Goal: Task Accomplishment & Management: Manage account settings

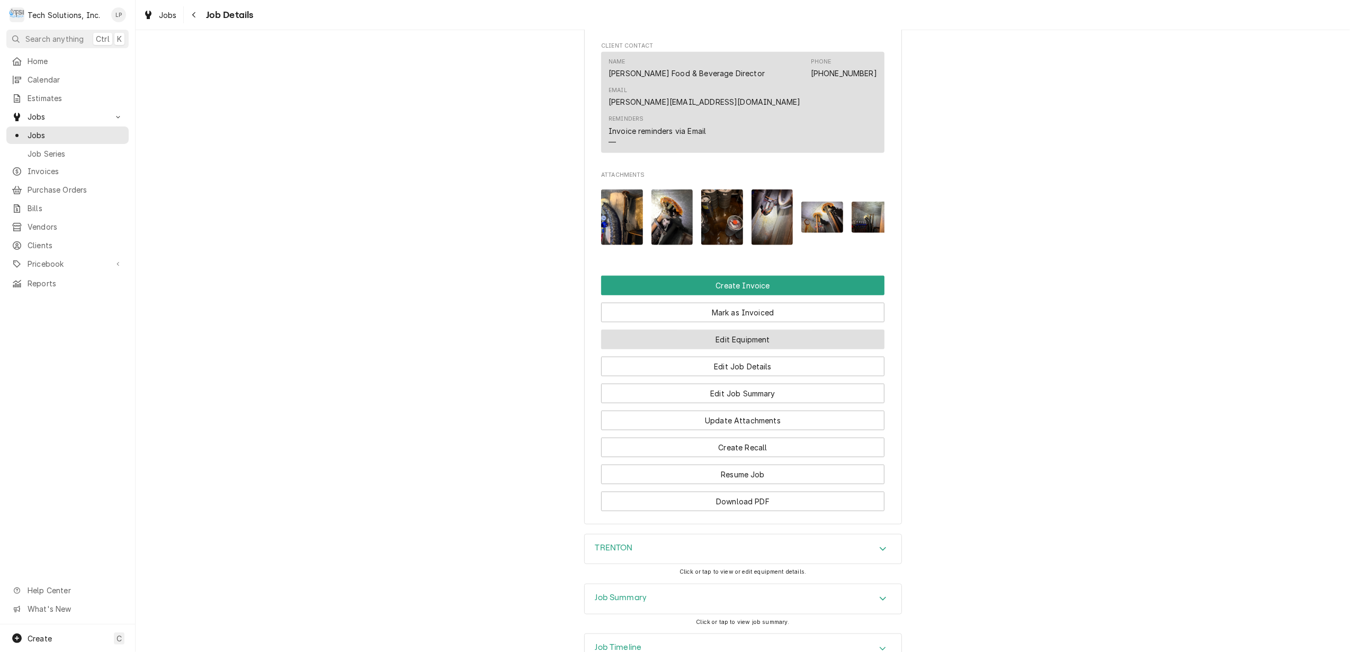
click at [784, 339] on button "Edit Equipment" at bounding box center [742, 340] width 283 height 20
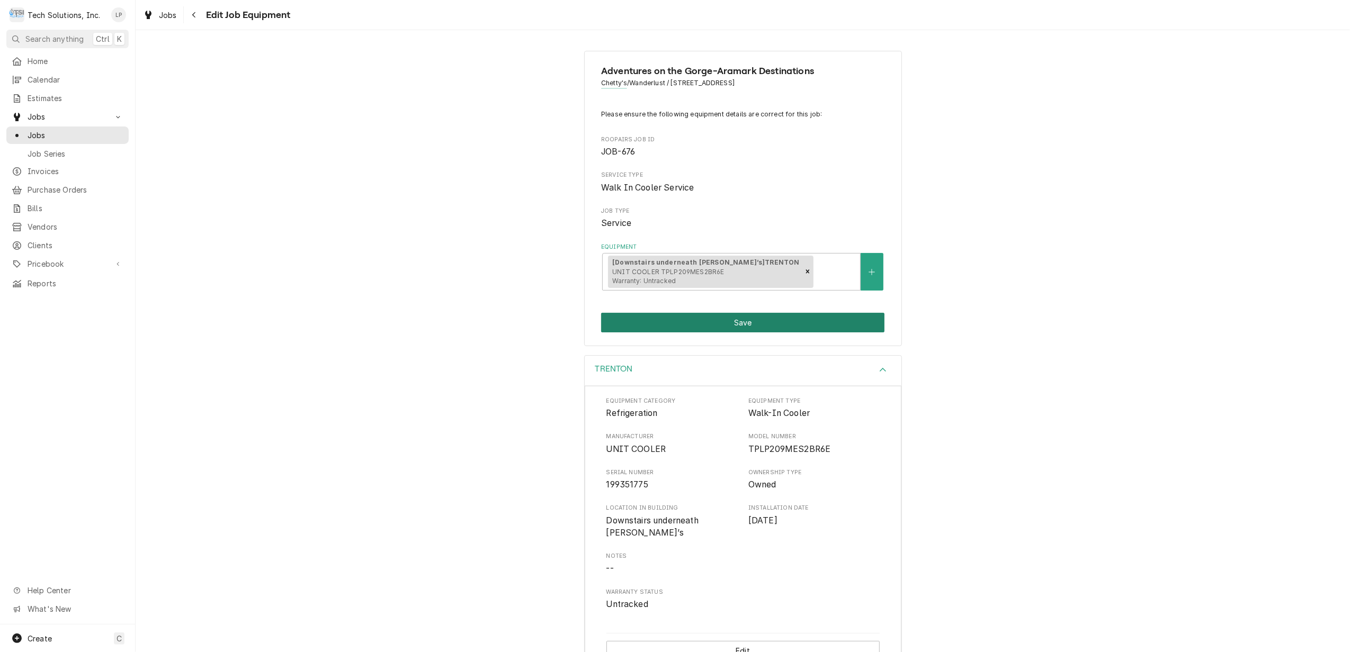
click at [724, 323] on button "Save" at bounding box center [742, 323] width 283 height 20
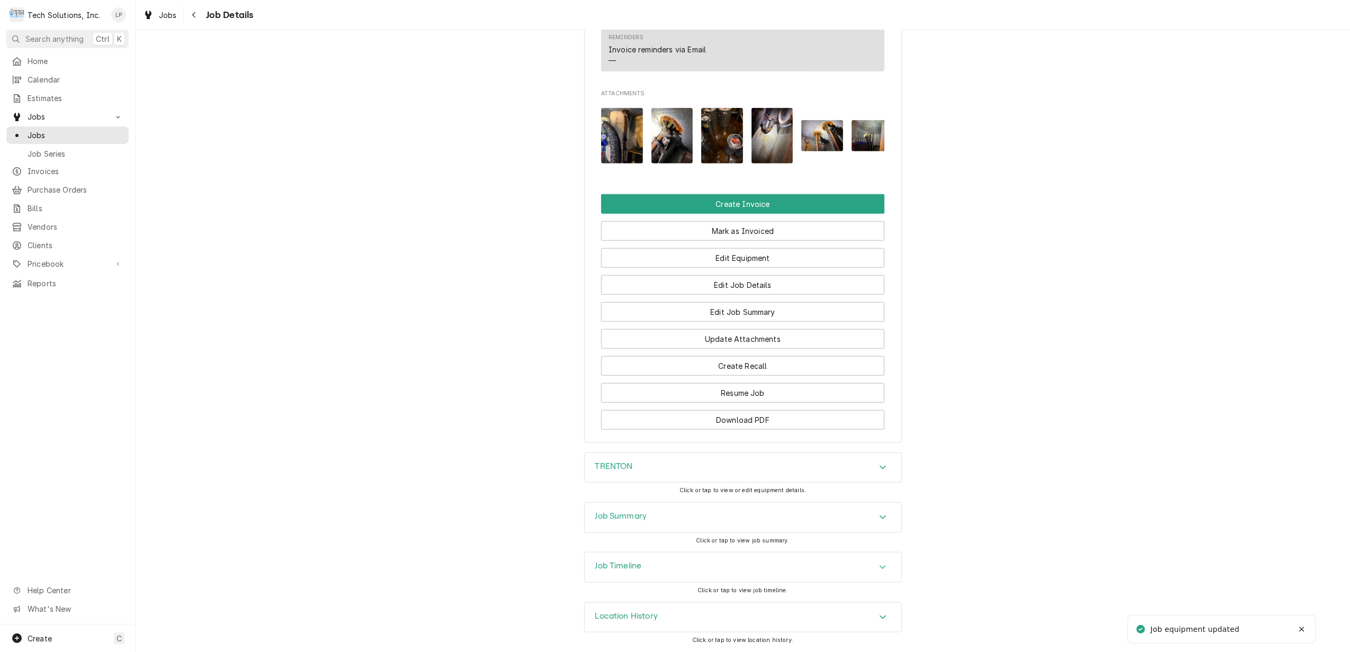
scroll to position [1002, 0]
click at [742, 309] on button "Edit Job Summary" at bounding box center [742, 312] width 283 height 20
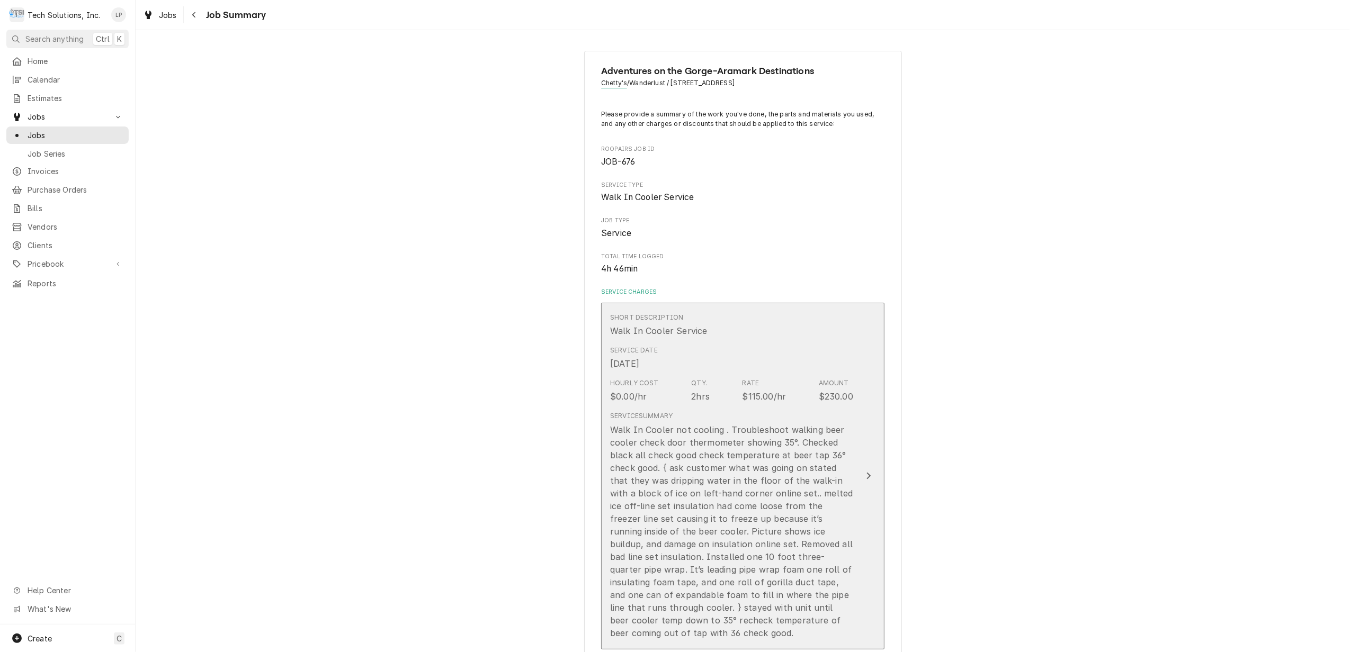
click at [866, 475] on icon "Update Line Item" at bounding box center [868, 476] width 5 height 8
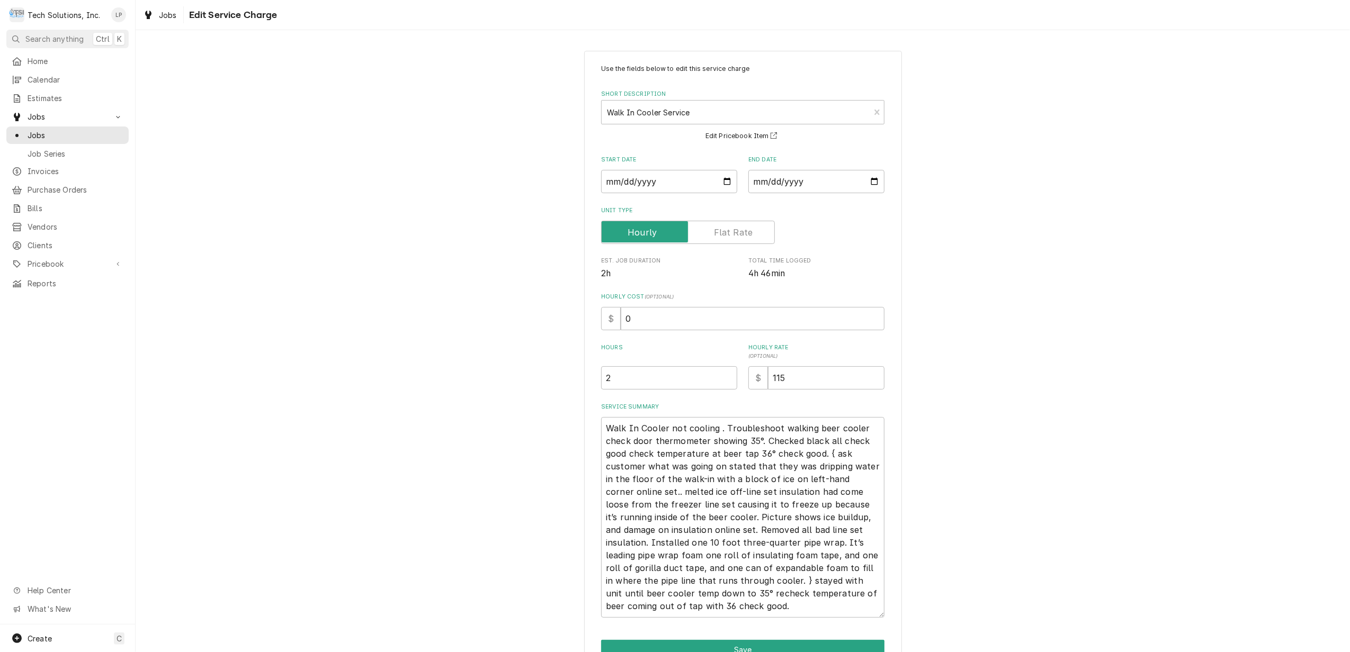
scroll to position [58, 0]
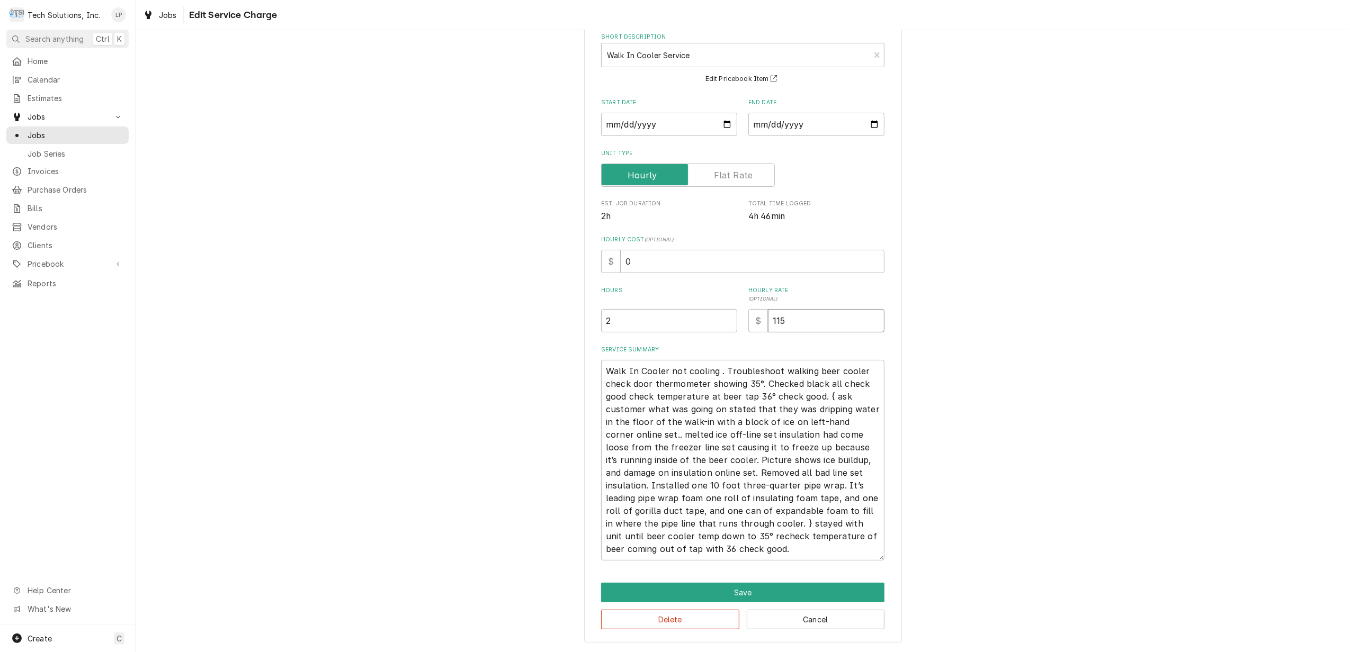
click at [799, 316] on input "115" at bounding box center [826, 320] width 116 height 23
type textarea "x"
type input "11"
type textarea "x"
type input "1"
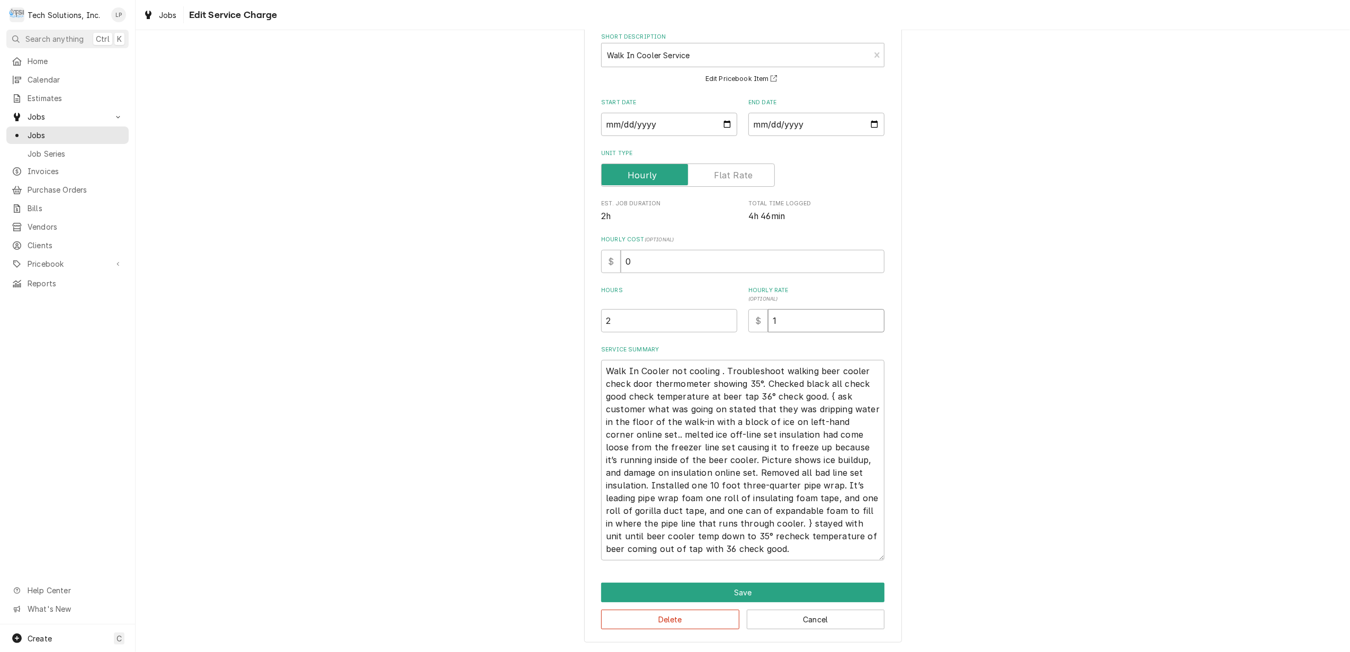
type textarea "x"
type input "1"
type textarea "x"
type input "10"
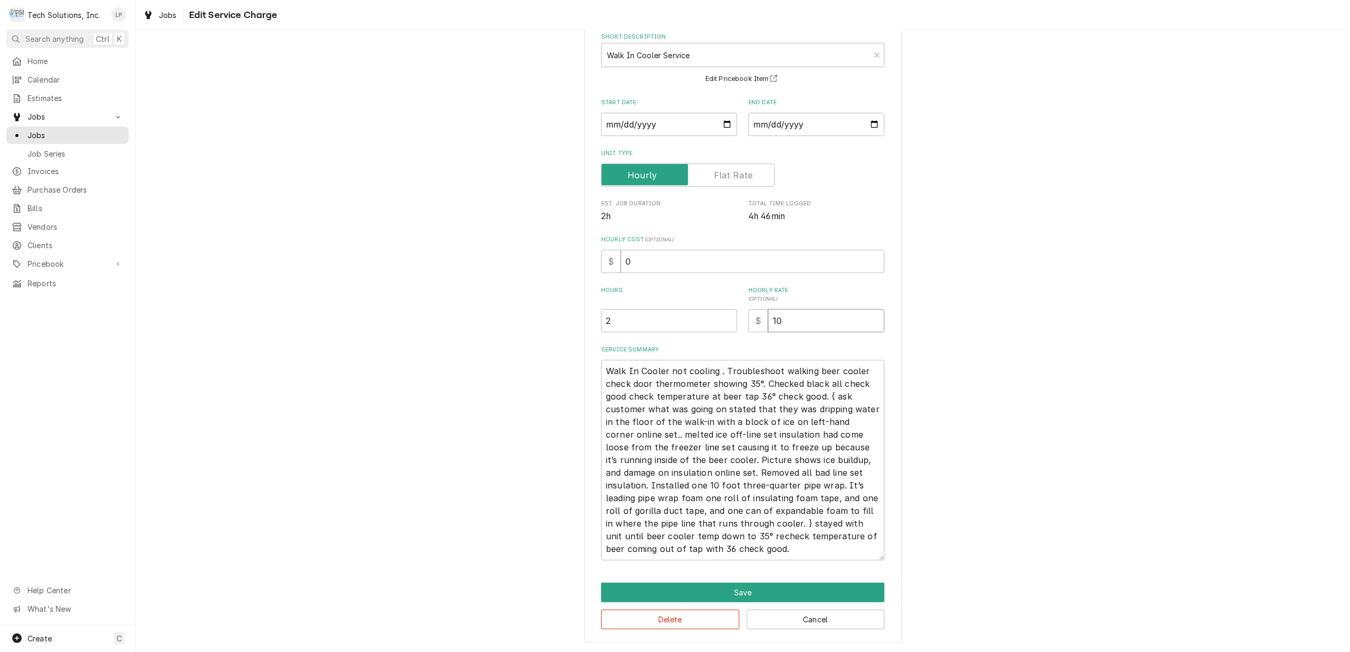
type textarea "x"
type input "100"
click at [829, 340] on div "Use the fields below to edit this service charge Short Description Walk In Cool…" at bounding box center [742, 284] width 283 height 554
click at [996, 386] on div "Use the fields below to edit this service charge Short Description Walk In Cool…" at bounding box center [743, 318] width 1214 height 668
click at [808, 318] on input "100" at bounding box center [826, 320] width 116 height 23
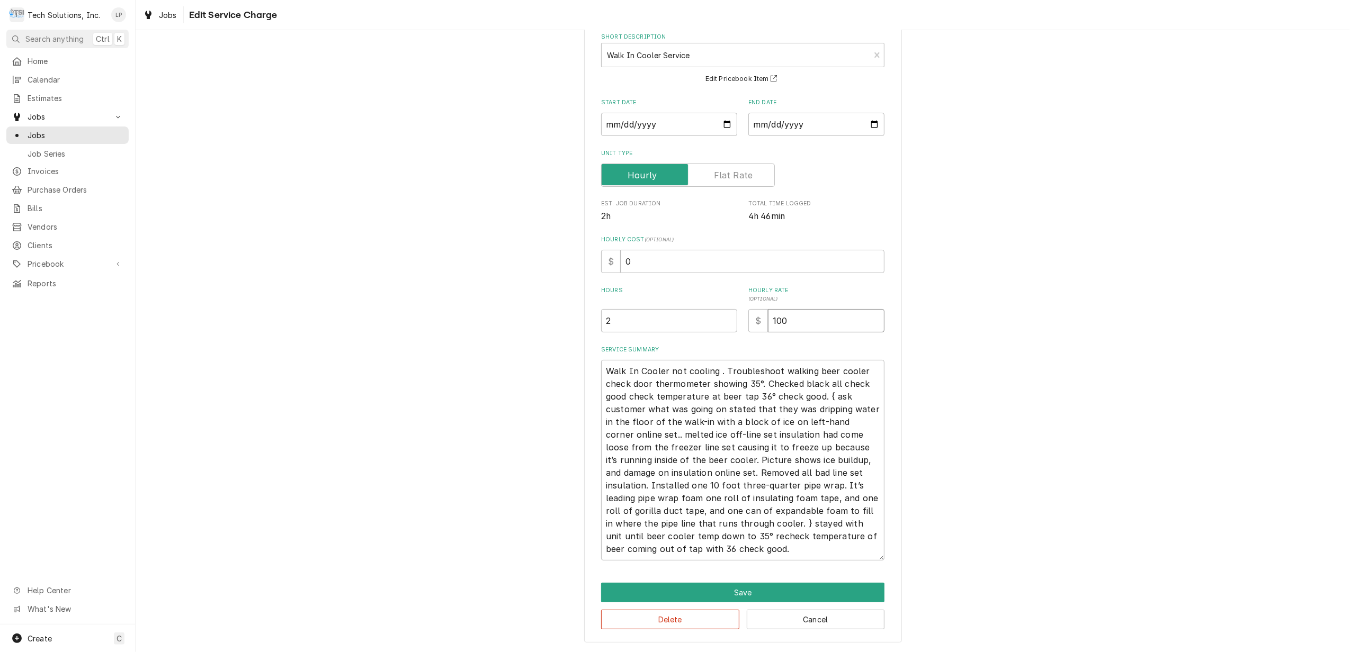
type textarea "x"
type input "100.0"
type textarea "x"
type input "100.00"
click at [918, 360] on div "Use the fields below to edit this service charge Short Description Walk In Cool…" at bounding box center [743, 318] width 1214 height 668
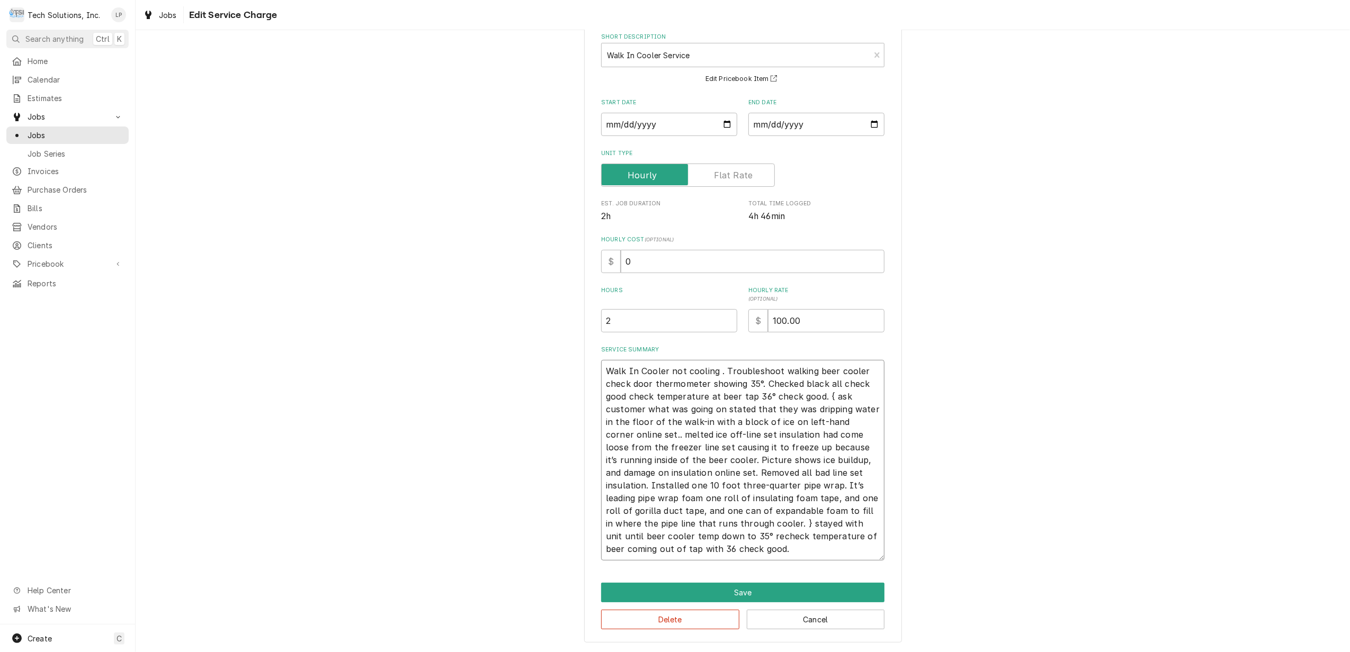
click at [807, 373] on textarea "Walk In Cooler not cooling . Troubleshoot walking beer cooler check door thermo…" at bounding box center [742, 460] width 283 height 201
type textarea "x"
type textarea "Walk In Cooler not cooling . Troubleshoot walkingbeer cooler check door thermom…"
type textarea "x"
type textarea "Walk In Cooler not cooling . Troubleshoot walkinbeer cooler check door thermome…"
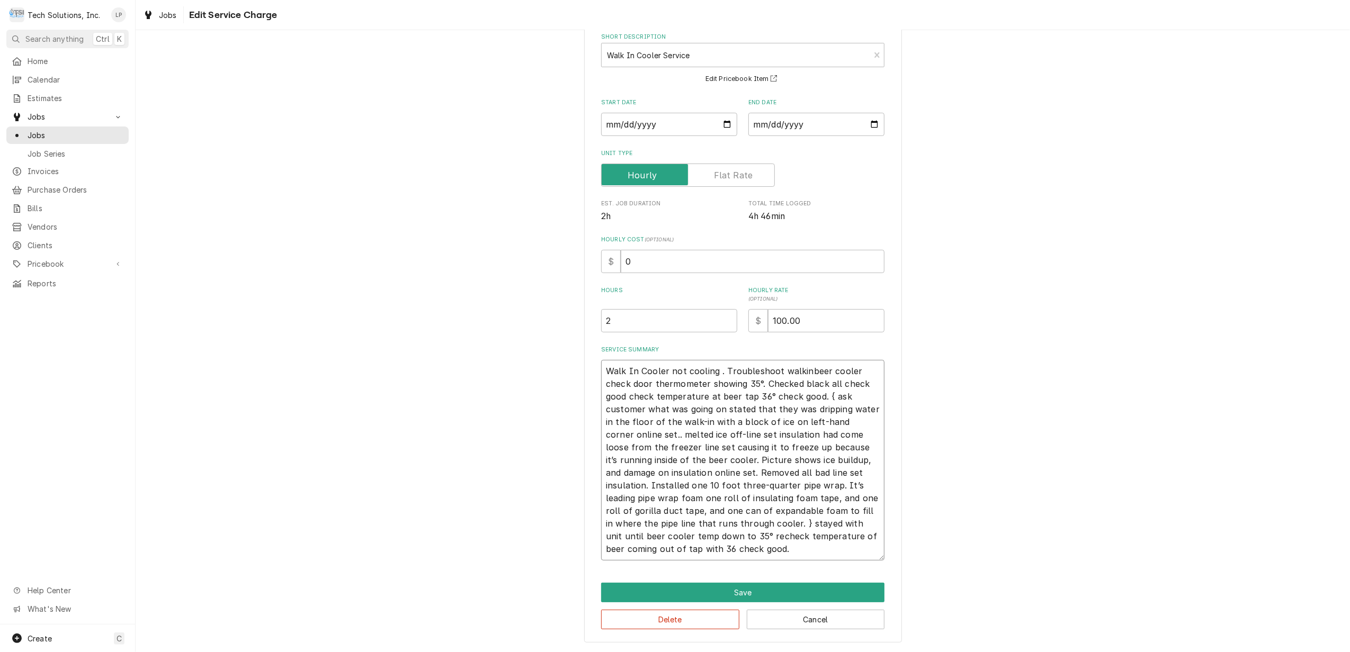
type textarea "x"
type textarea "Walk In Cooler not cooling . Troubleshoot walkibeer cooler check door thermomet…"
type textarea "x"
type textarea "Walk In Cooler not cooling . Troubleshoot walkbeer cooler check door thermomete…"
type textarea "x"
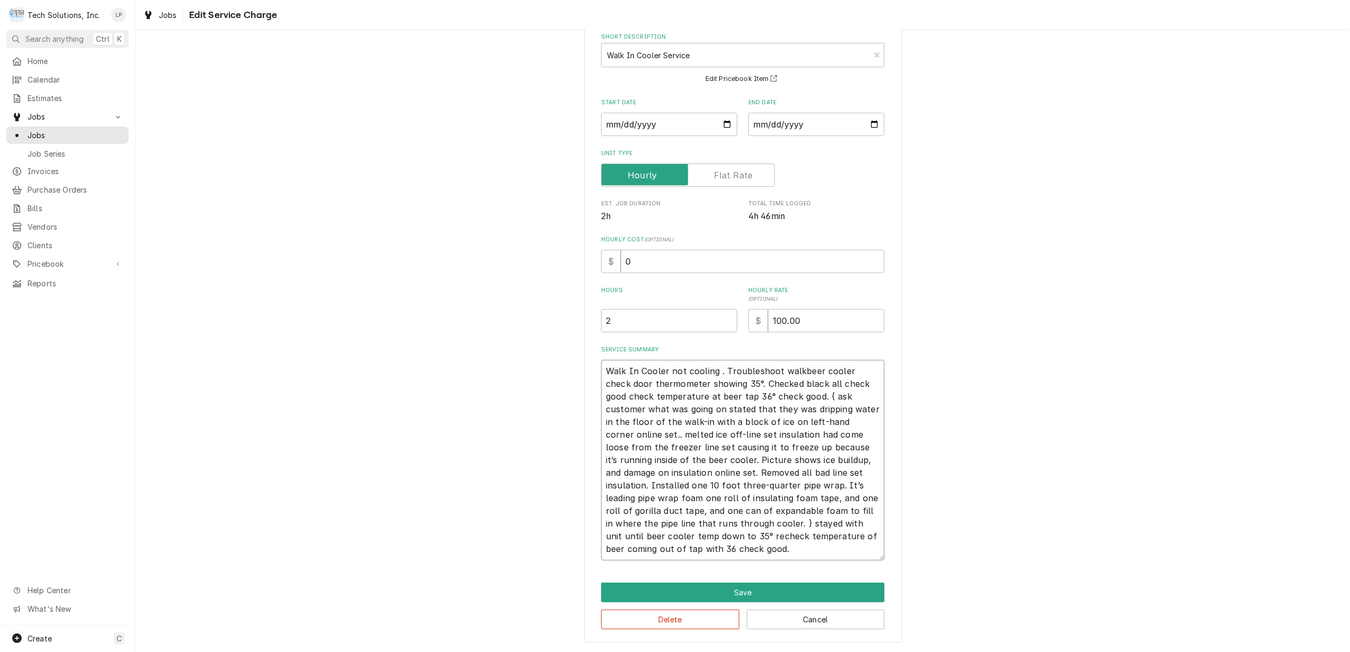
type textarea "Walk In Cooler not cooling . Troubleshoot walbeer cooler check door thermometer…"
type textarea "x"
type textarea "Walk In Cooler not cooling . Troubleshoot wabeer cooler check door thermometer …"
type textarea "x"
type textarea "Walk In Cooler not cooling . Troubleshoot wbeer cooler check door thermometer s…"
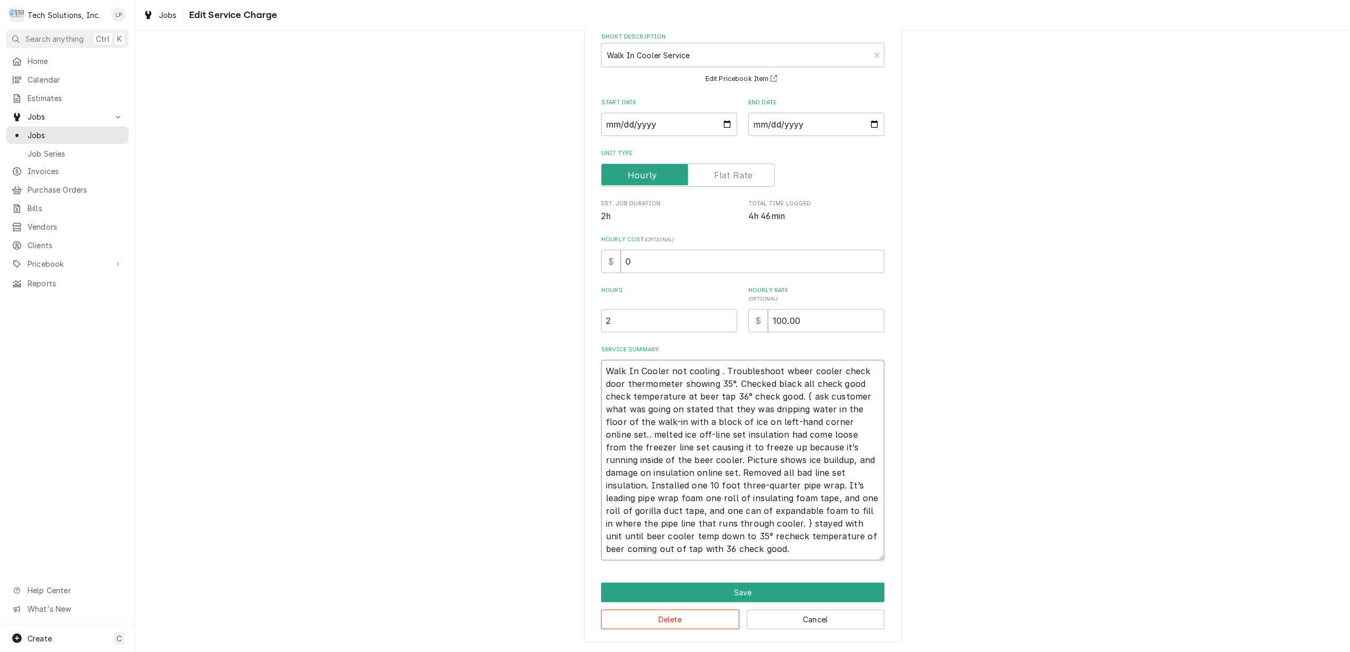
type textarea "x"
type textarea "Walk In Cooler not cooling . Troubleshoot beer cooler check door thermometer sh…"
click at [820, 367] on textarea "Walk In Cooler not cooling . Troubleshoot beer cooler check door thermometer sh…" at bounding box center [742, 460] width 283 height 201
type textarea "x"
type textarea "Walk In Cooler not cooling . Troubleshoot beer cooler. check door thermometer s…"
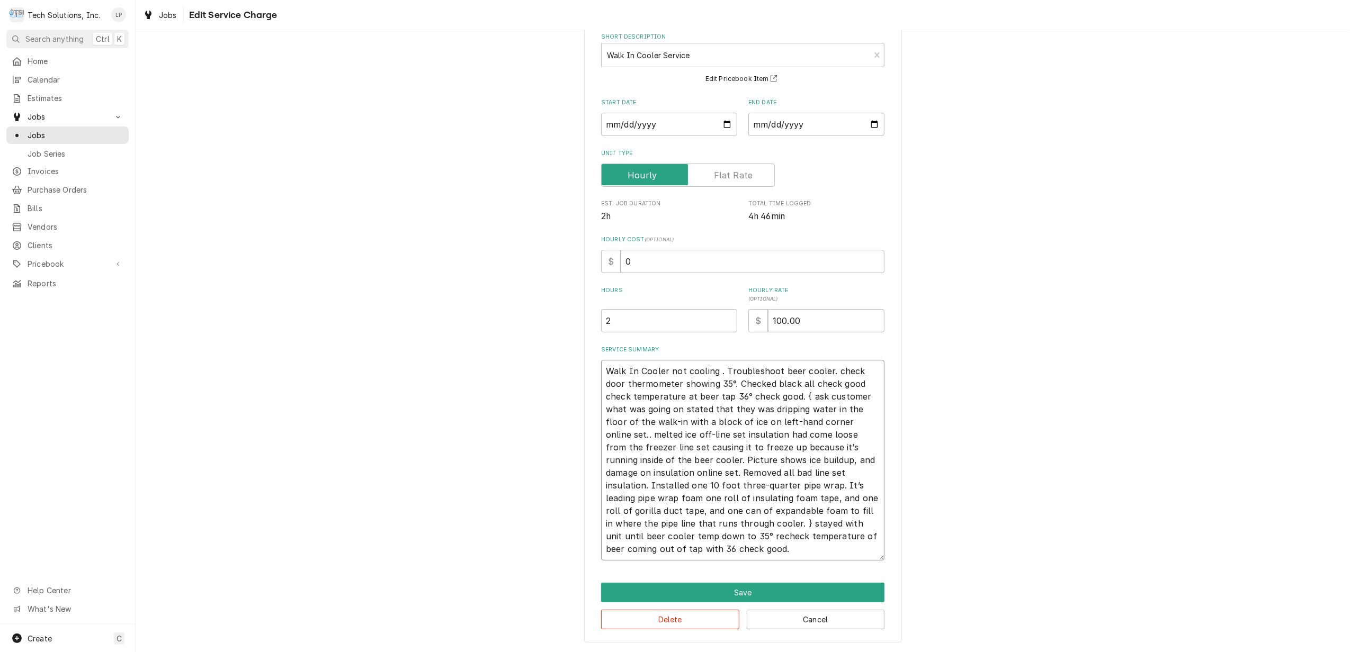
click at [829, 365] on textarea "Walk In Cooler not cooling . Troubleshoot beer cooler. check door thermometer s…" at bounding box center [742, 460] width 283 height 201
type textarea "x"
type textarea "Walk In Cooler not cooling . Troubleshoot beer cooler. heck door thermometer sh…"
type textarea "x"
type textarea "Walk In Cooler not cooling . Troubleshoot beer cooler. Check door thermometer s…"
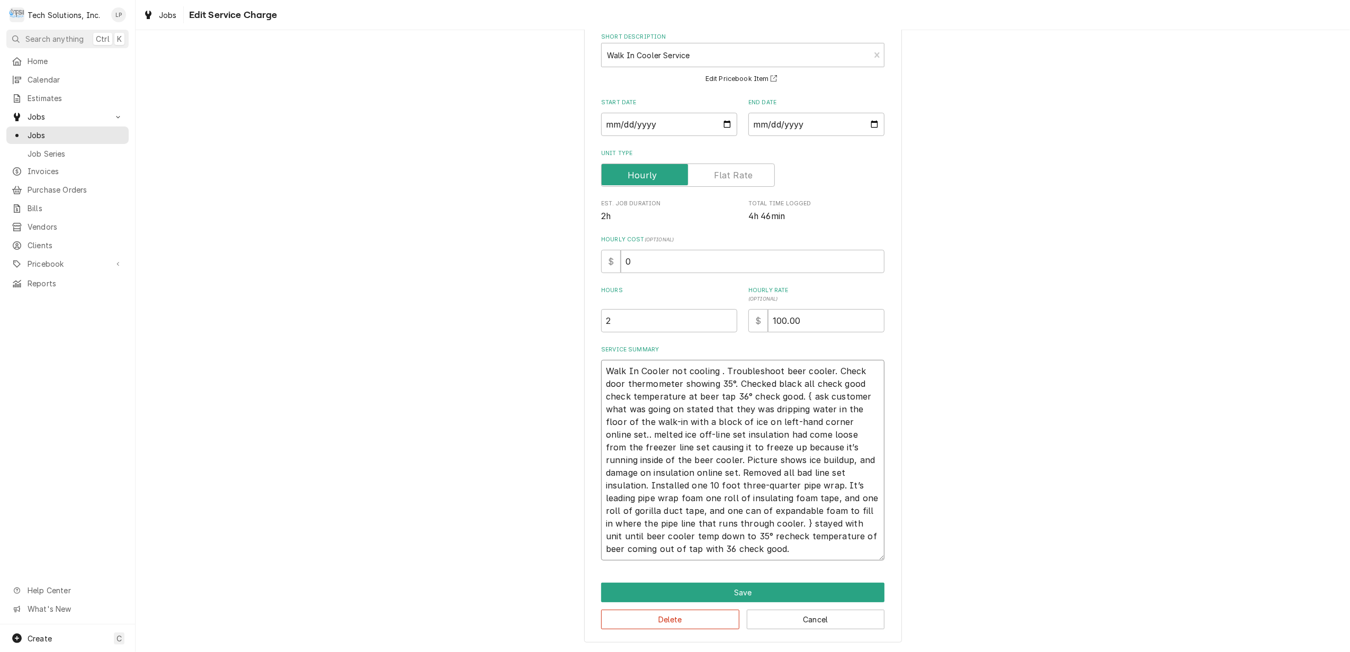
click at [851, 372] on textarea "Walk In Cooler not cooling . Troubleshoot beer cooler. Check door thermometer s…" at bounding box center [742, 460] width 283 height 201
type textarea "x"
type textarea "Walk In Cooler not cooling . Troubleshoot beer cooler. Checke door thermometer …"
type textarea "x"
type textarea "Walk In Cooler not cooling . Troubleshoot beer cooler. Checked door thermometer…"
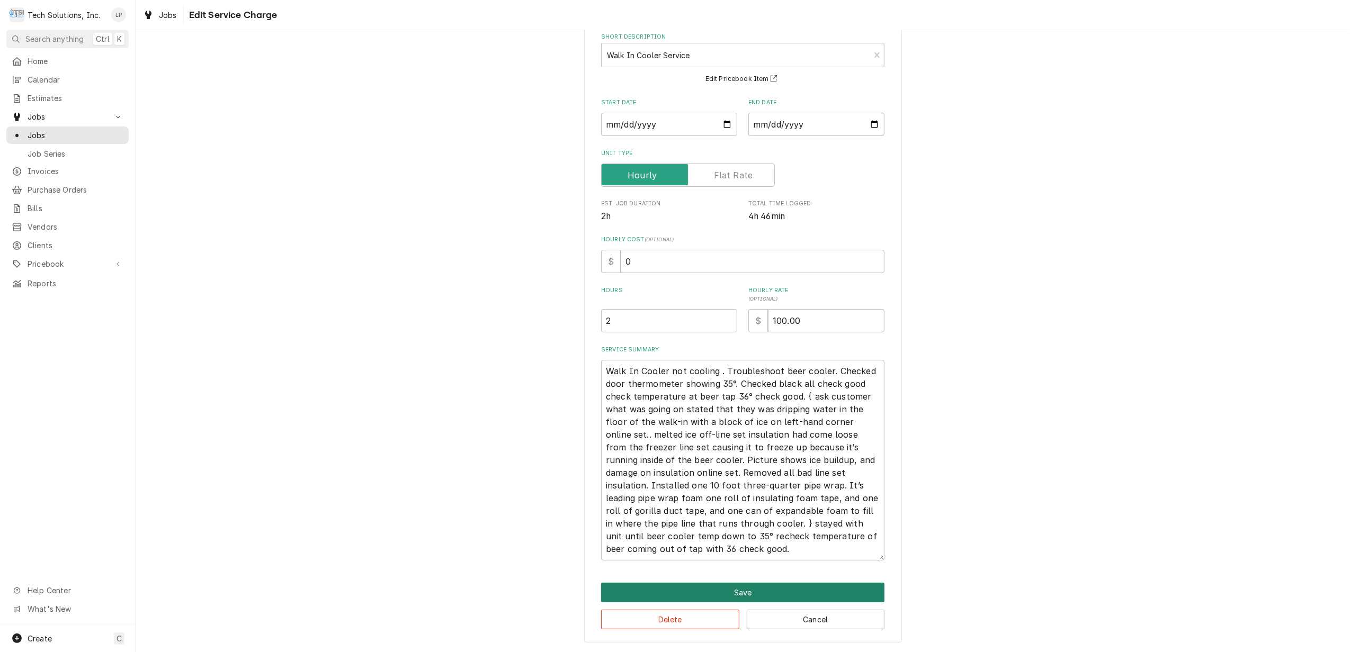
click at [725, 591] on button "Save" at bounding box center [742, 593] width 283 height 20
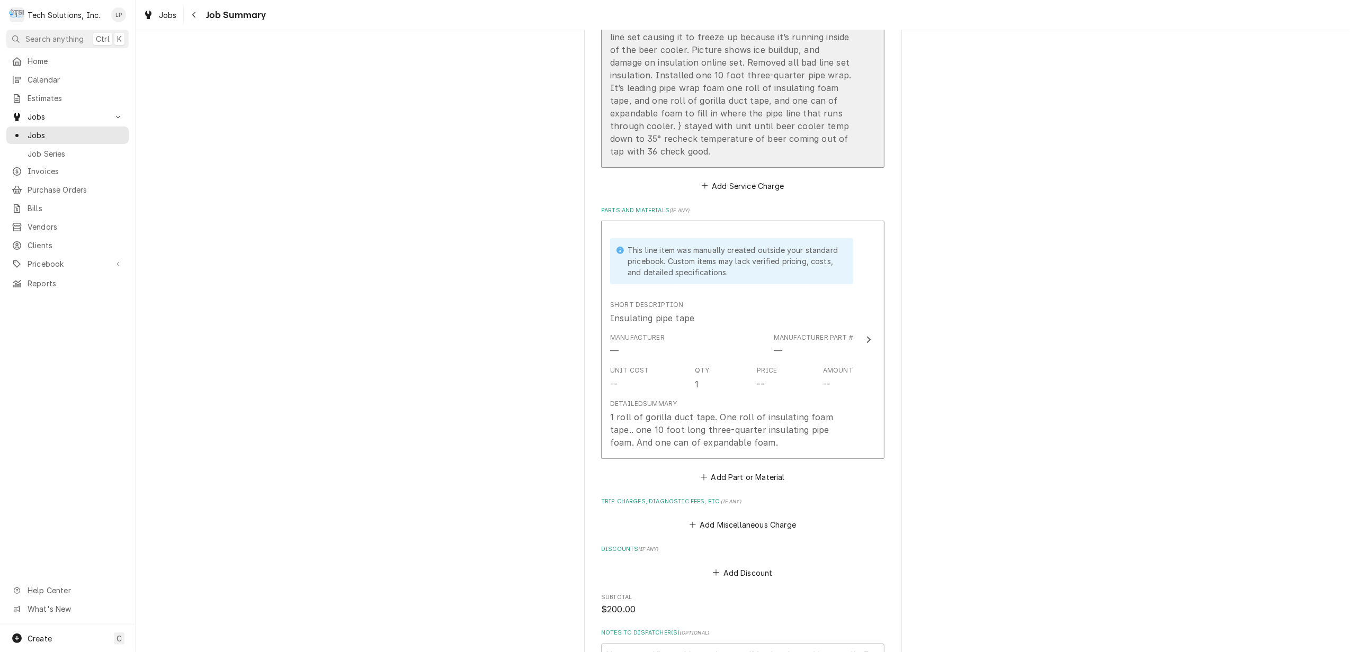
scroll to position [810, 0]
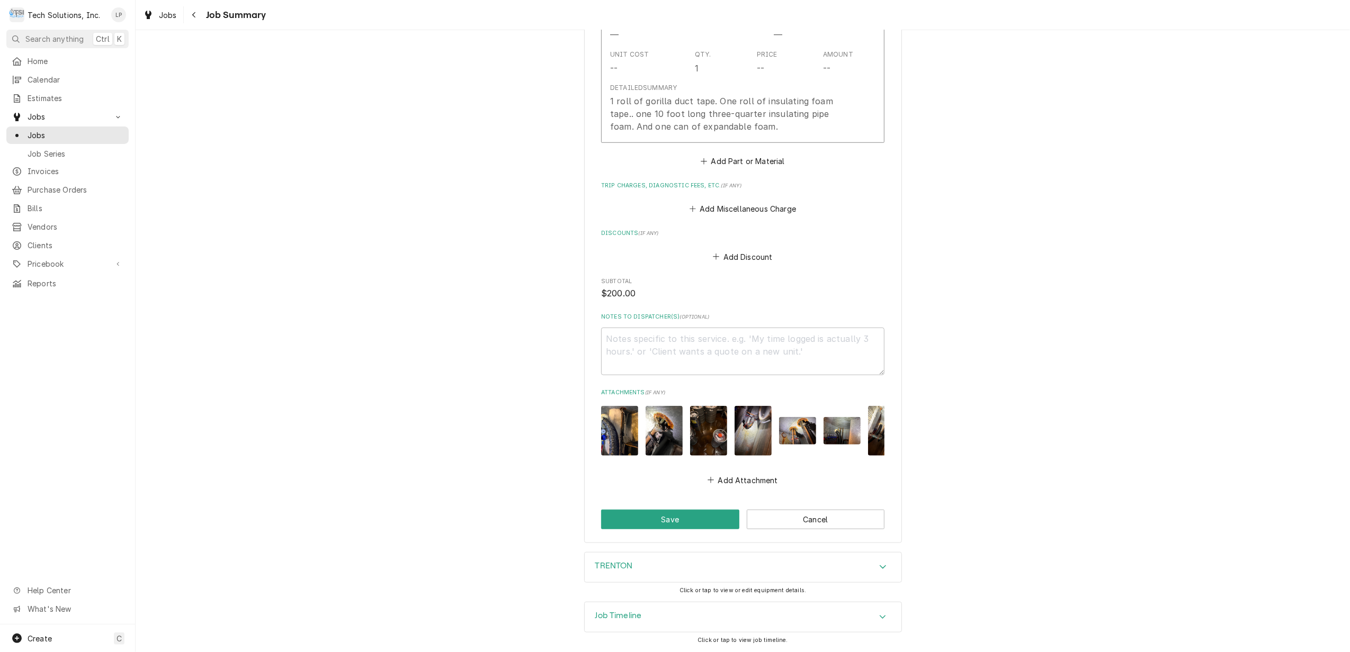
click at [615, 421] on img "Attachments" at bounding box center [619, 430] width 37 height 49
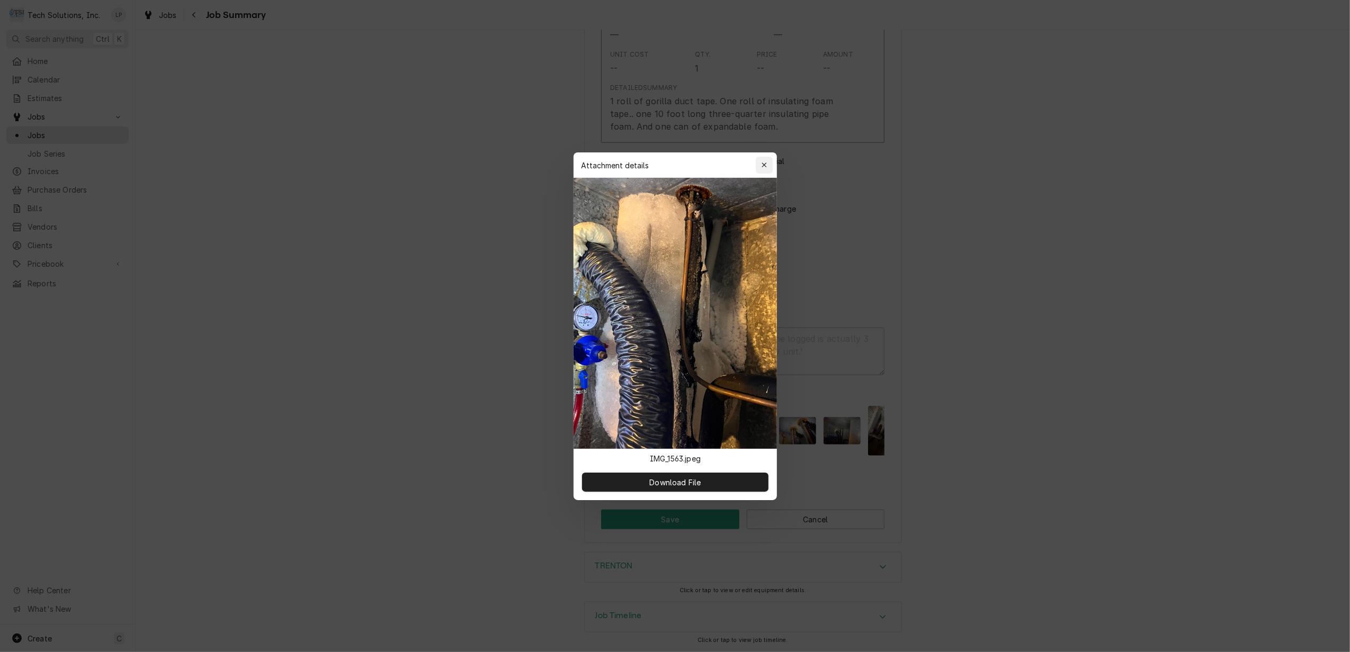
click at [763, 163] on icon "button" at bounding box center [764, 164] width 6 height 7
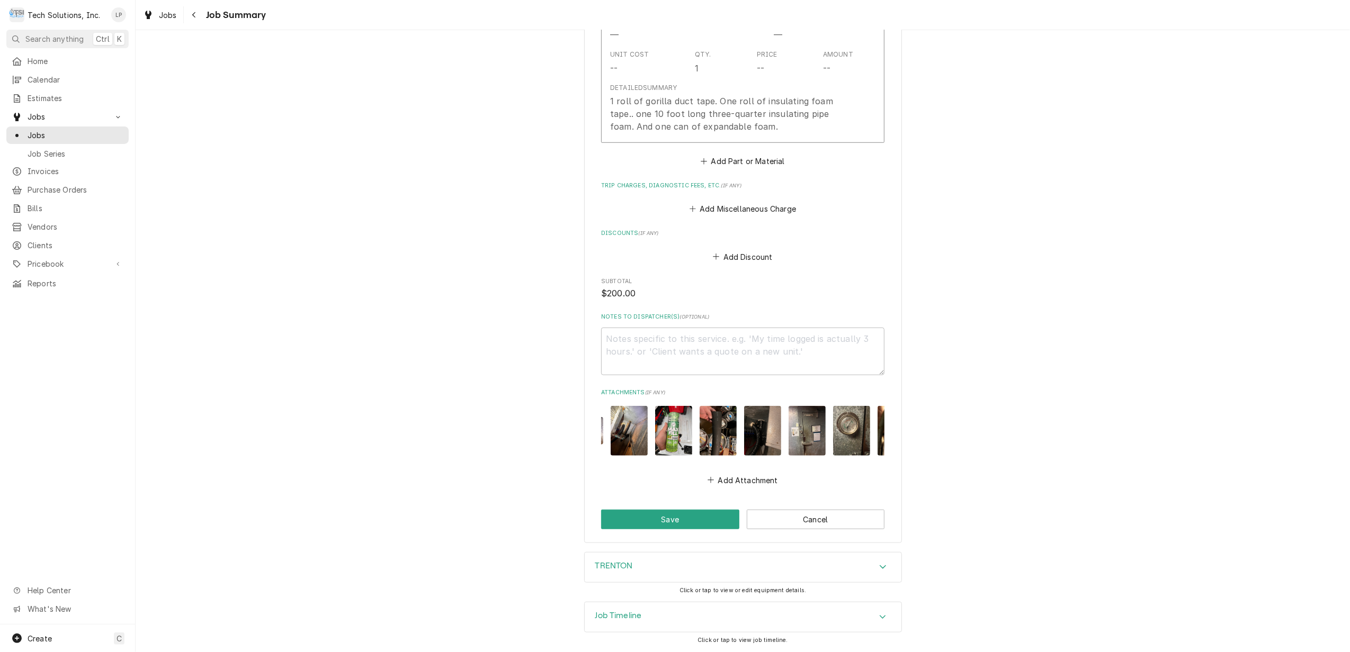
scroll to position [0, 295]
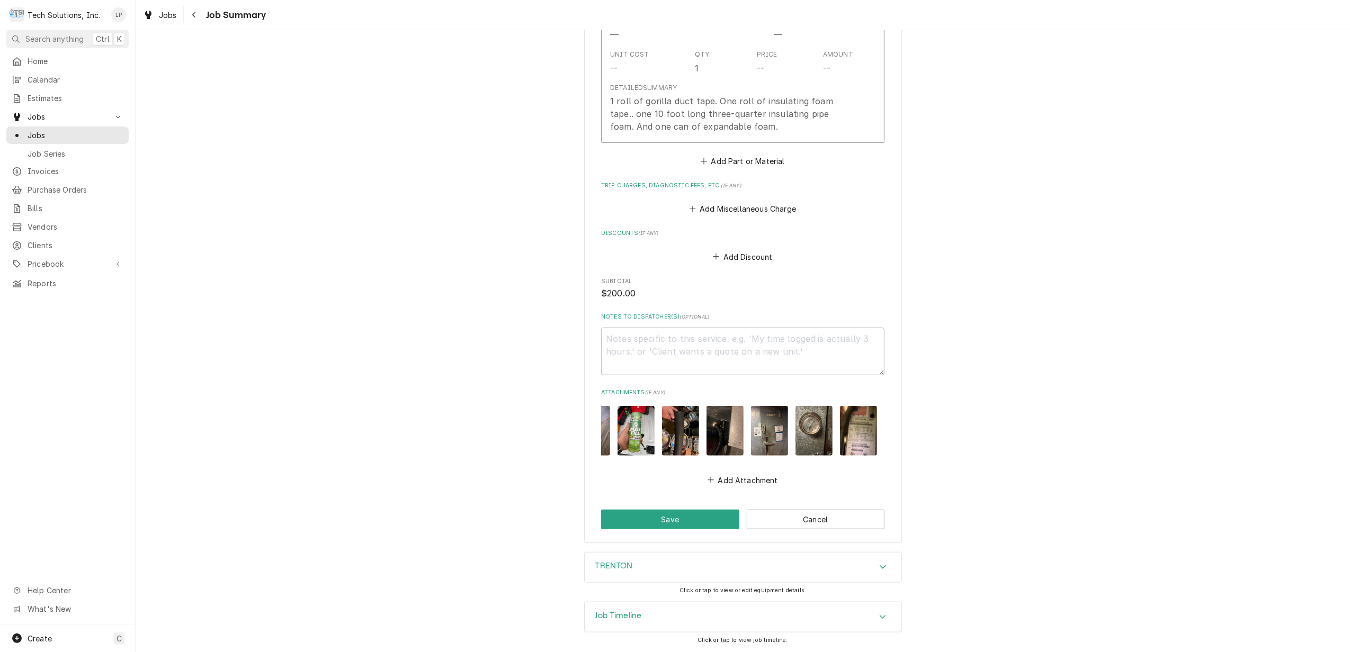
click at [633, 427] on img "Attachments" at bounding box center [635, 430] width 37 height 49
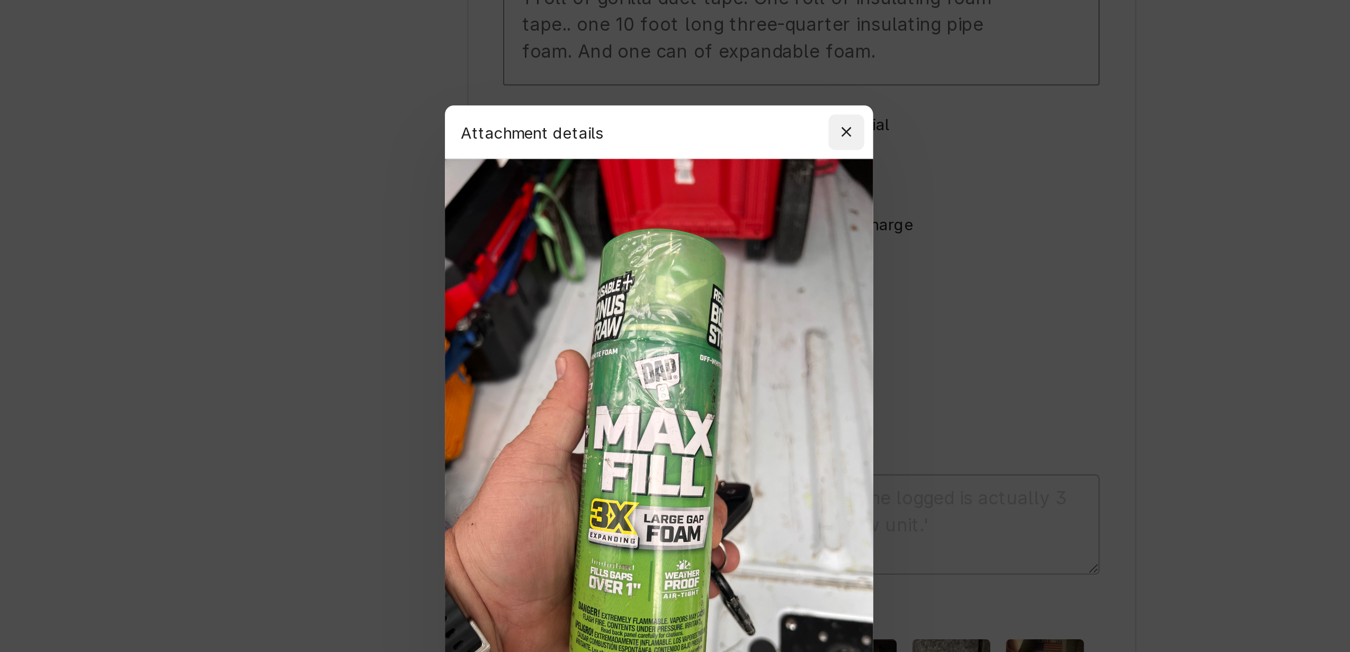
click at [762, 166] on icon "button" at bounding box center [764, 164] width 6 height 7
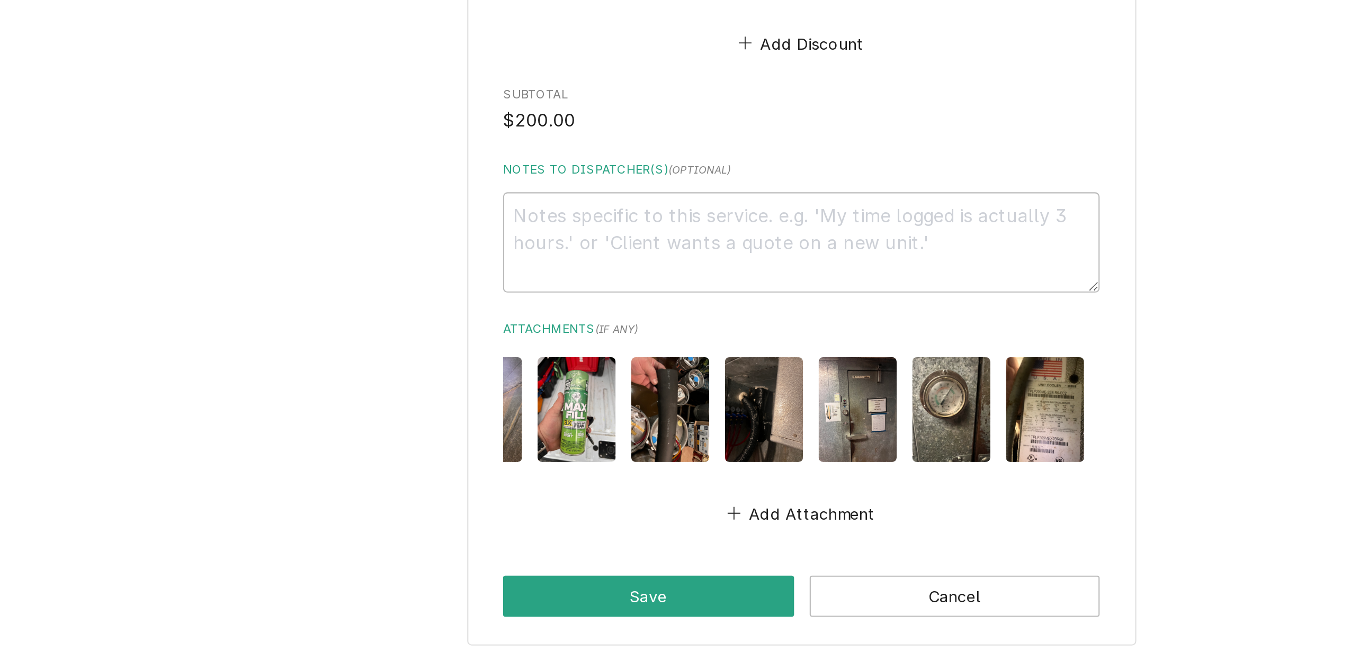
click at [675, 417] on img "Attachments" at bounding box center [680, 430] width 37 height 49
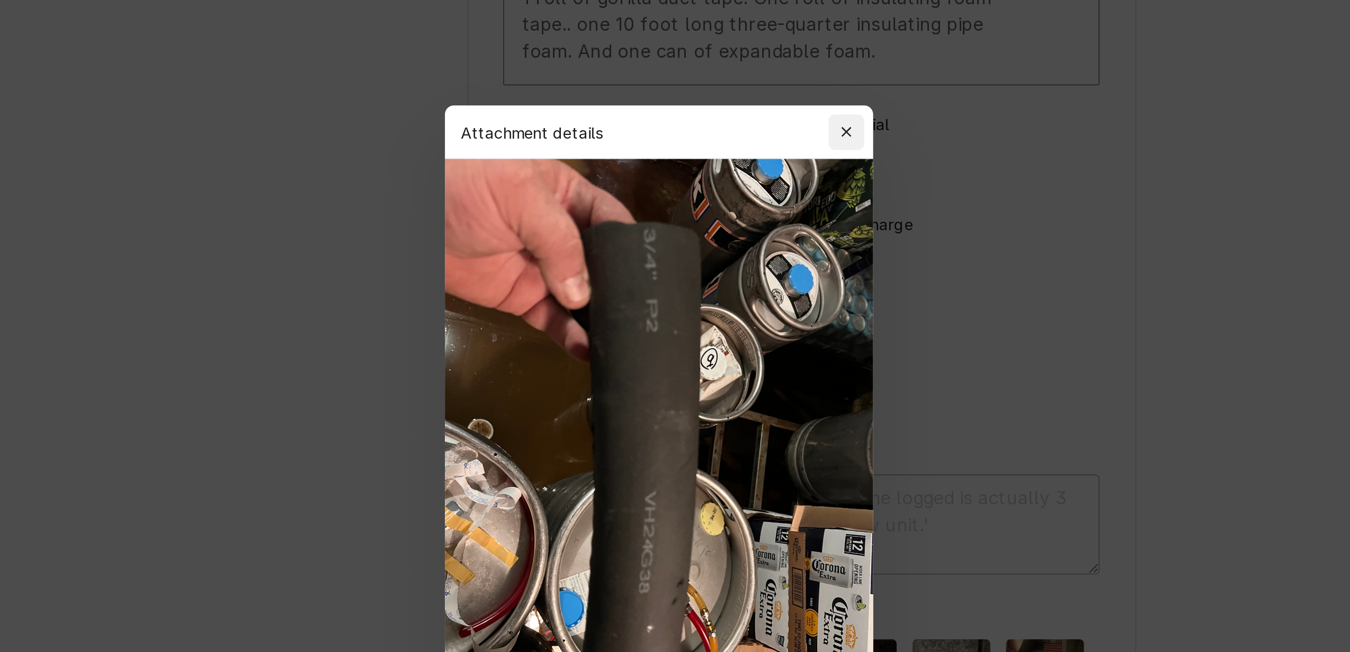
click at [759, 163] on div "button" at bounding box center [764, 165] width 11 height 11
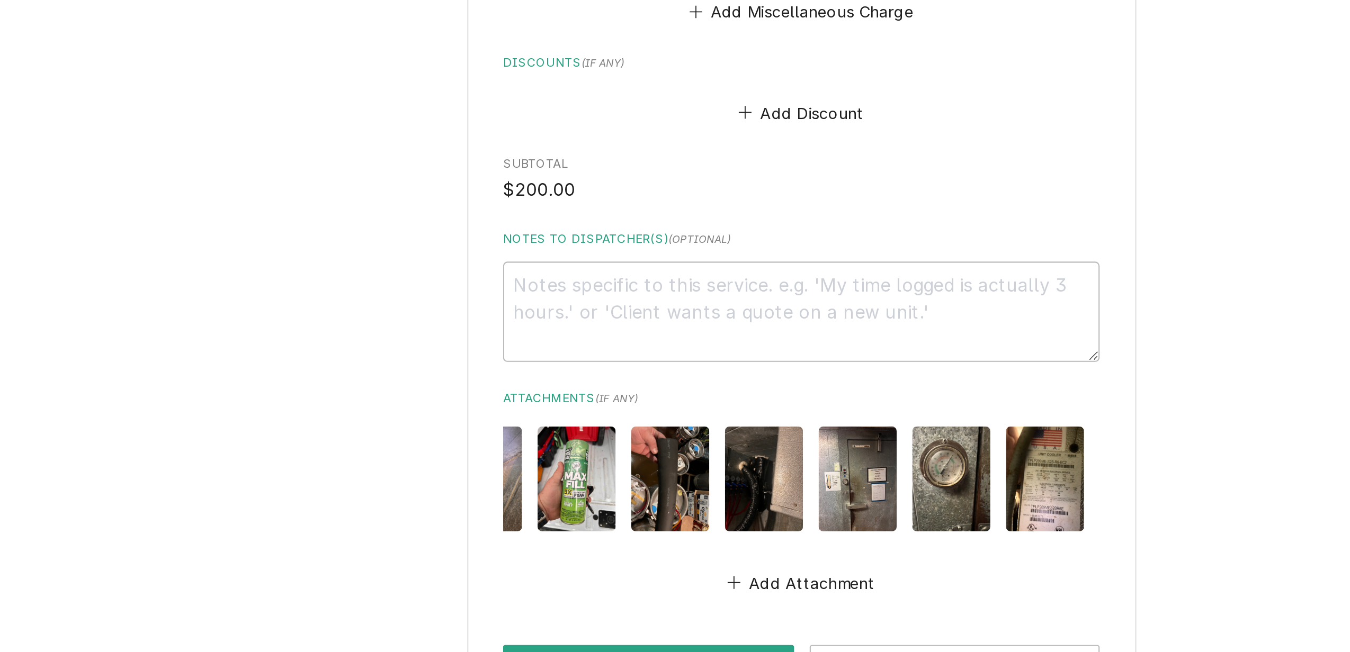
click at [629, 419] on img "Attachments" at bounding box center [635, 430] width 37 height 49
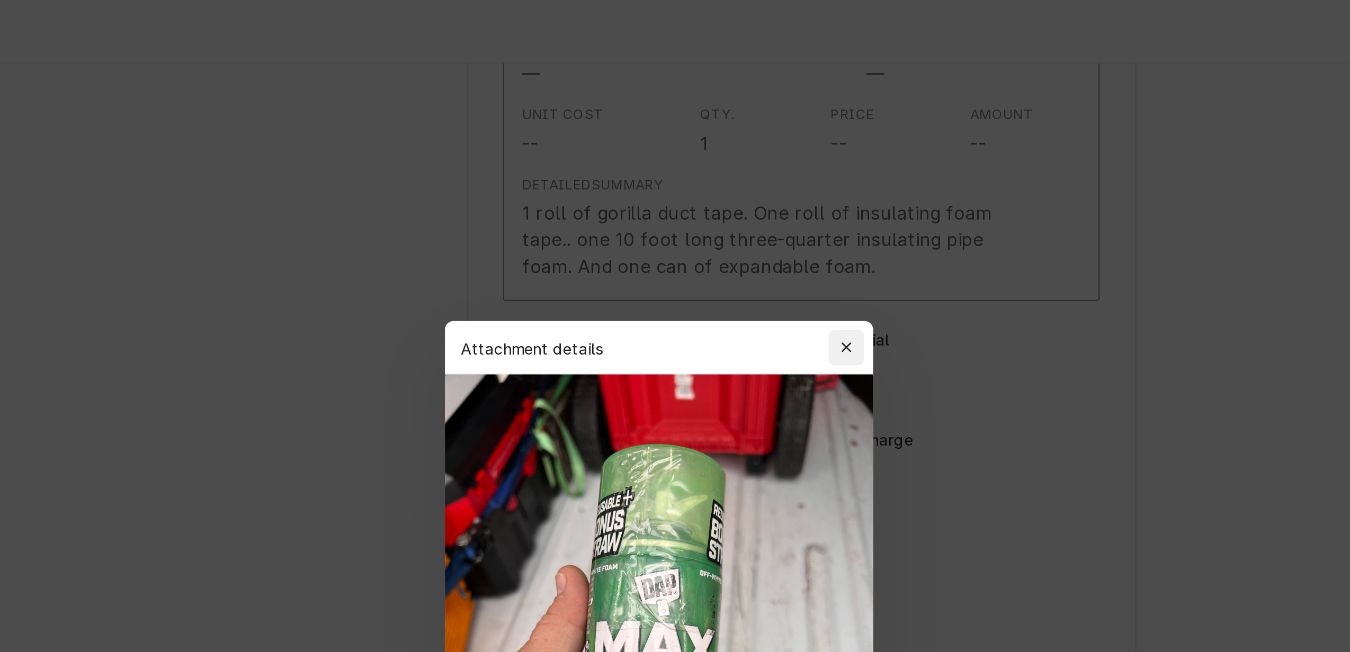
click at [764, 165] on icon "button" at bounding box center [764, 164] width 6 height 7
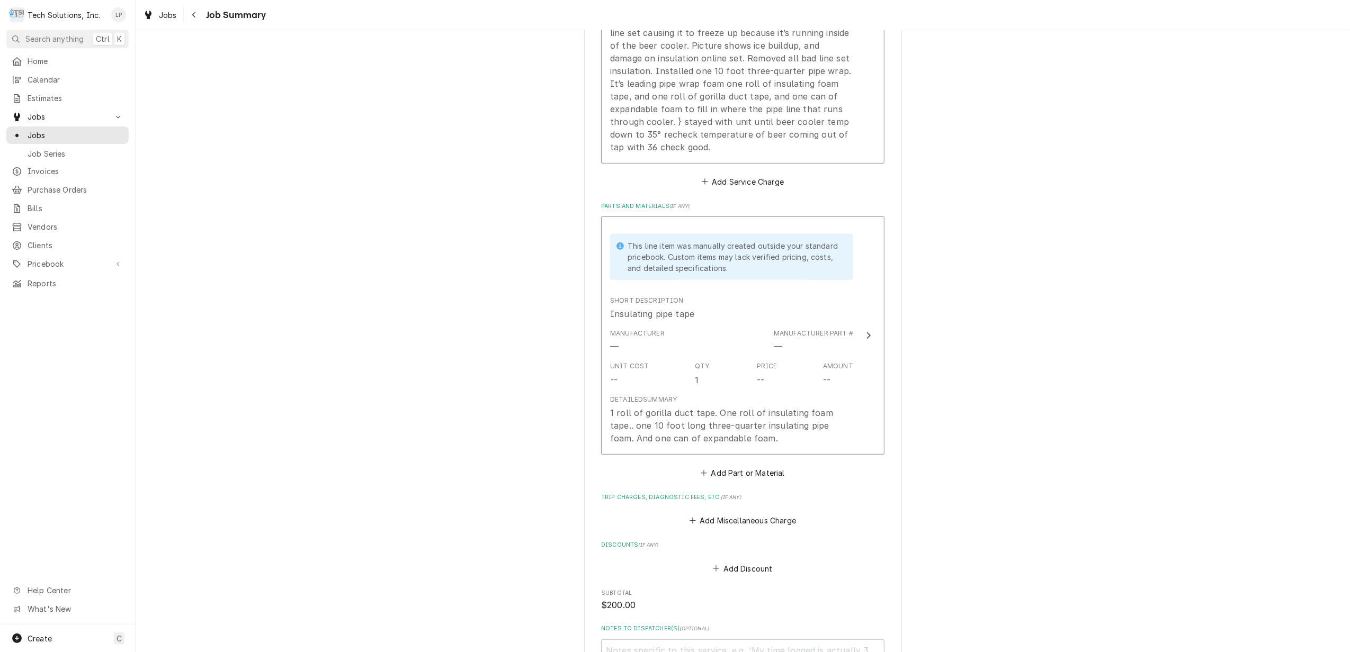
scroll to position [416, 0]
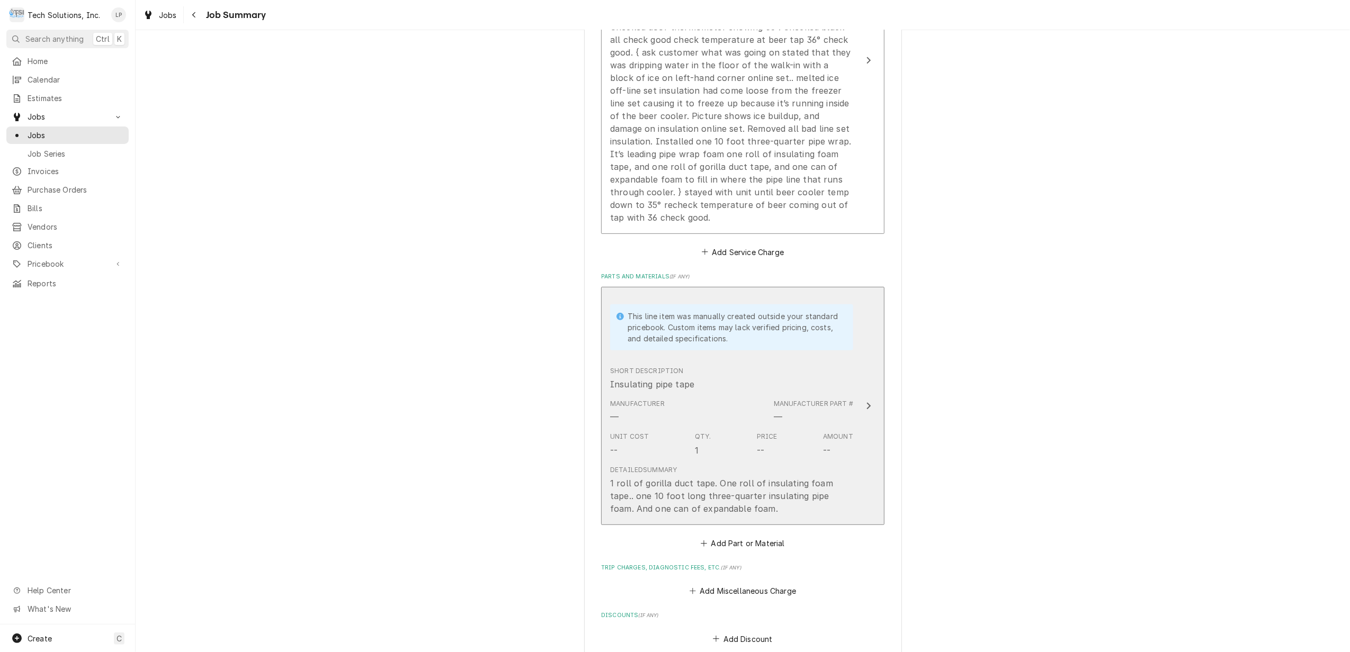
drag, startPoint x: 602, startPoint y: 382, endPoint x: 1060, endPoint y: 414, distance: 459.1
click at [1060, 414] on div "Adventures on the Gorge-Aramark Destinations Chetty's/Wanderlust / 90 Canyon Ri…" at bounding box center [743, 280] width 1214 height 1309
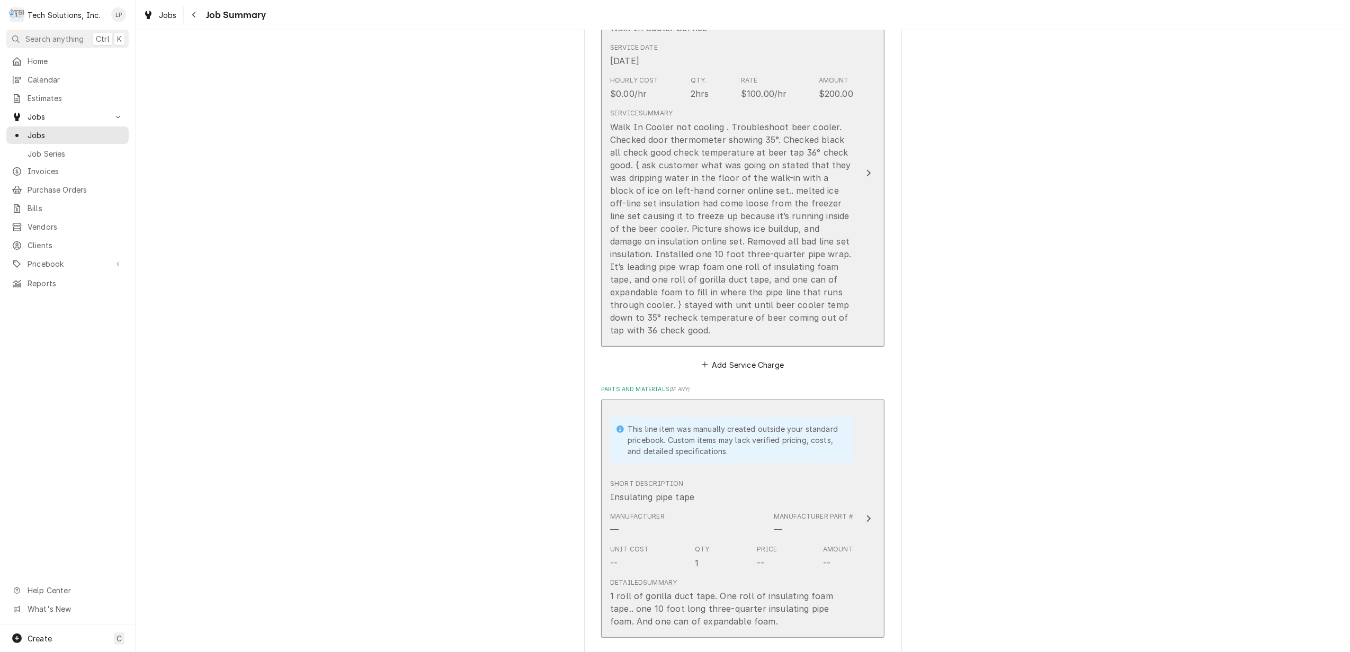
scroll to position [810, 0]
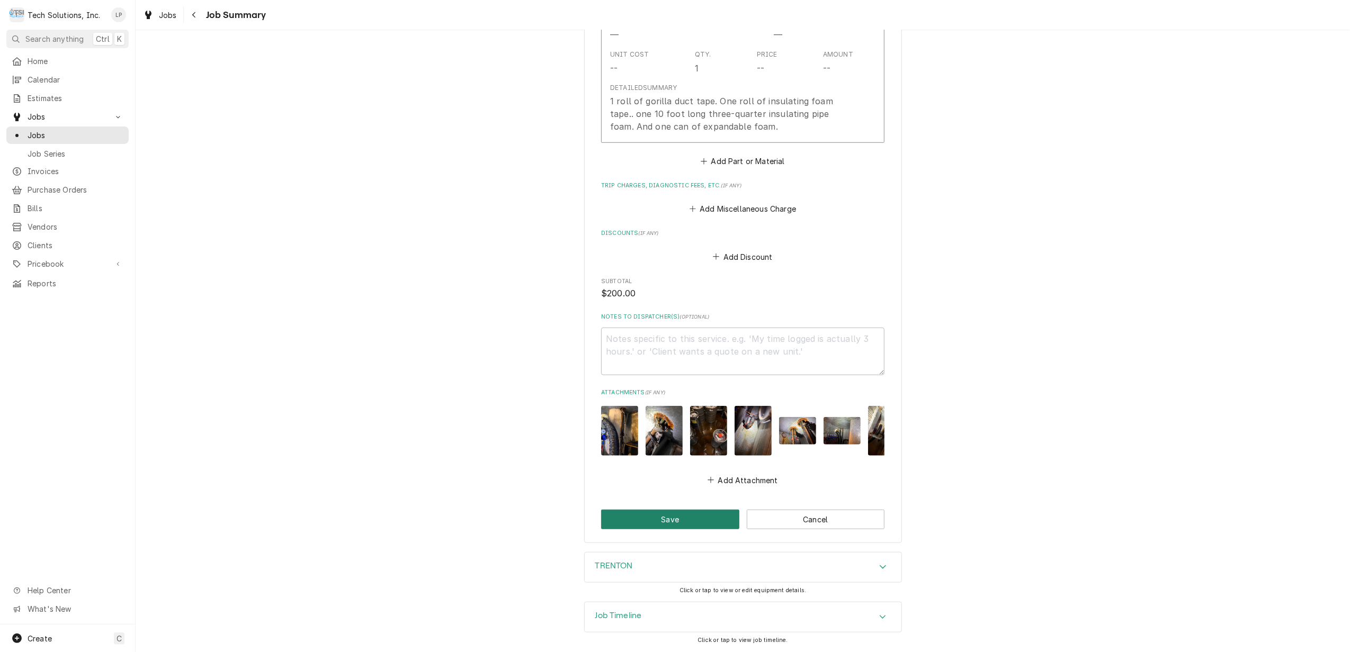
click at [674, 521] on button "Save" at bounding box center [670, 520] width 138 height 20
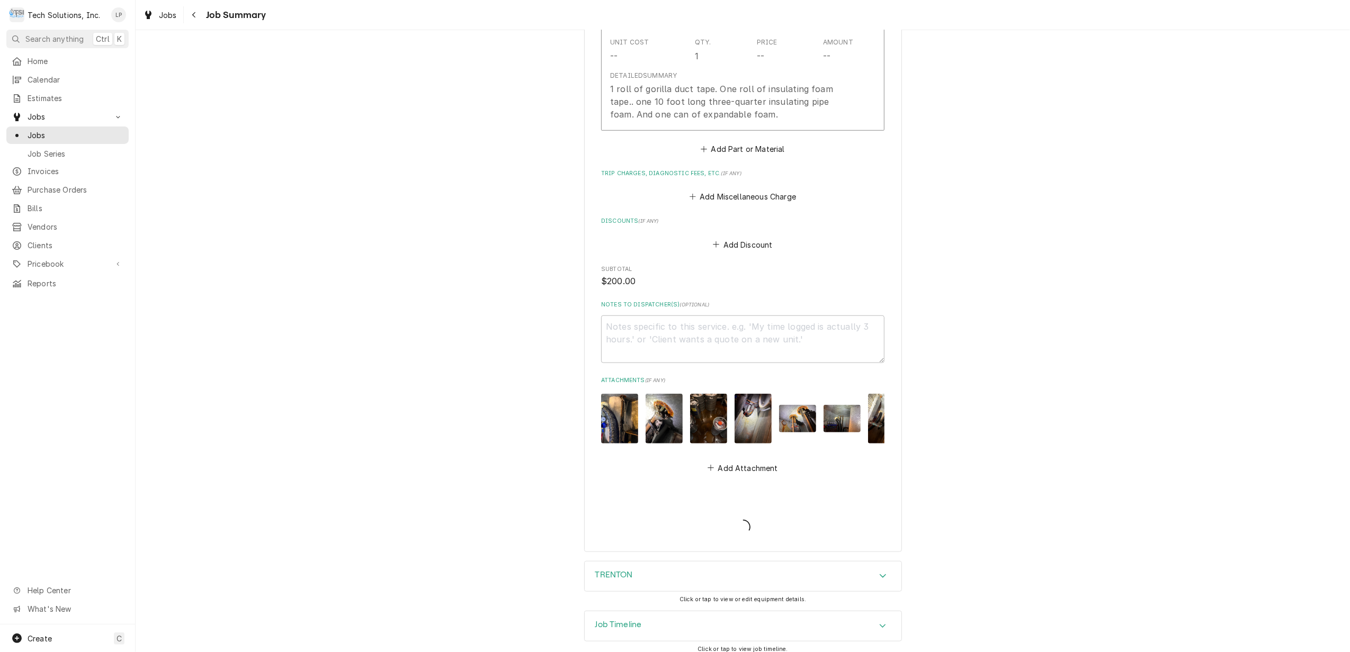
type textarea "x"
